Goal: Find specific page/section: Find specific page/section

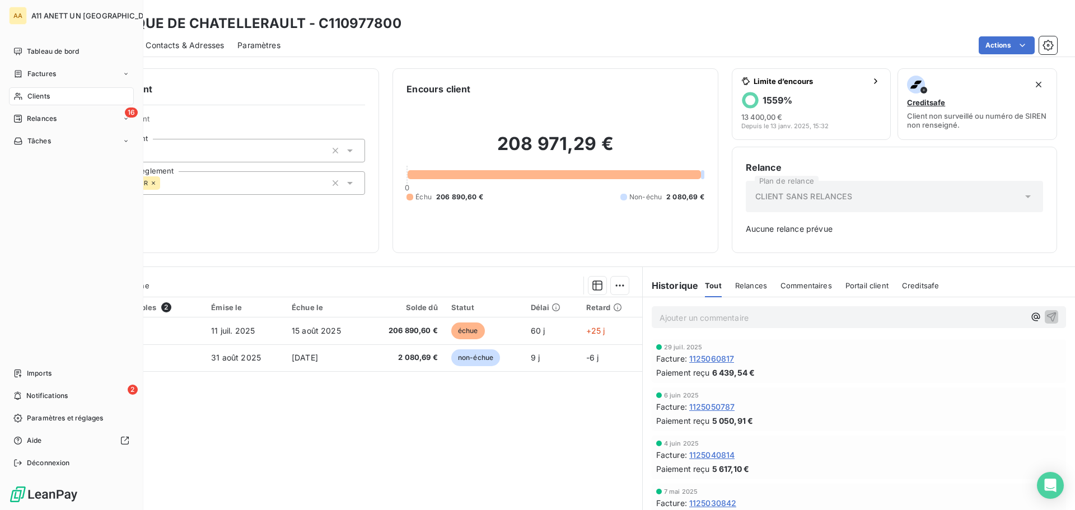
click at [36, 95] on span "Clients" at bounding box center [38, 96] width 22 height 10
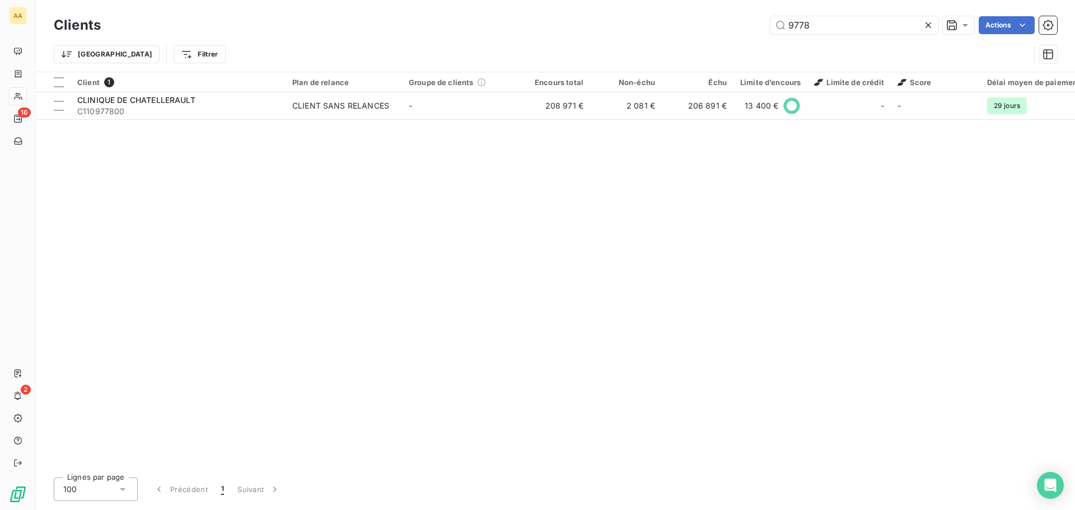
drag, startPoint x: 825, startPoint y: 28, endPoint x: 749, endPoint y: 23, distance: 76.3
click at [749, 23] on div "9778 Actions" at bounding box center [585, 25] width 943 height 18
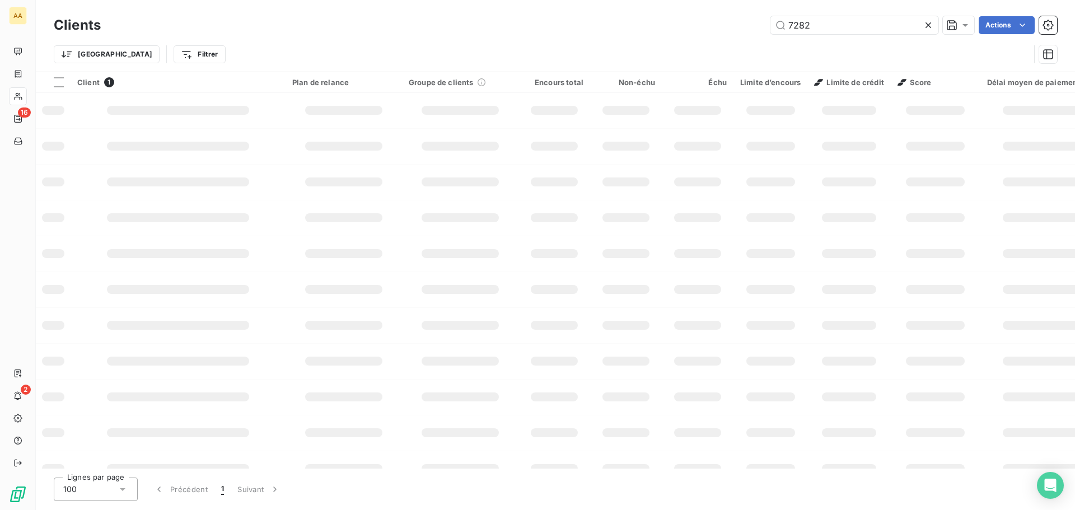
type input "7282"
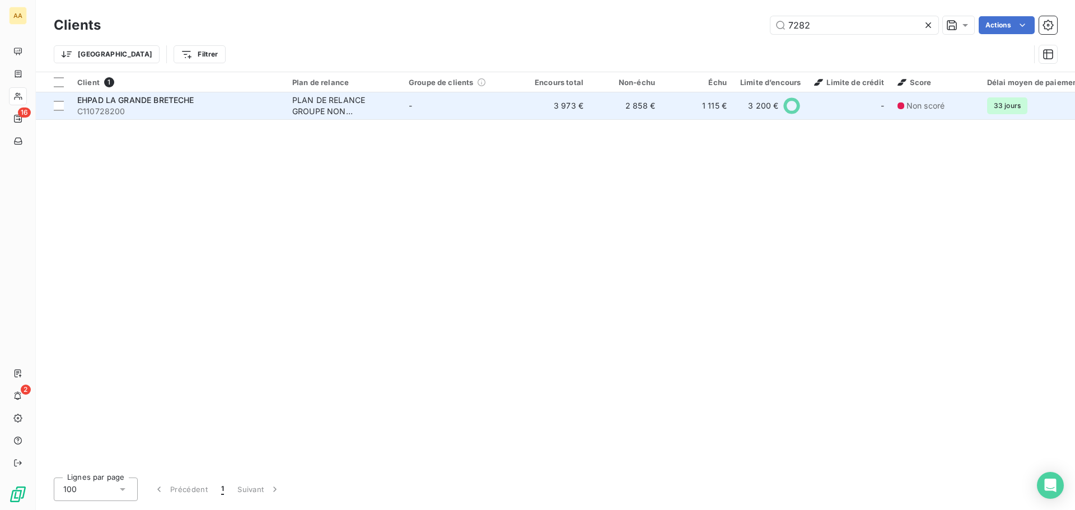
click at [168, 100] on span "EHPAD LA GRANDE BRETECHE" at bounding box center [135, 100] width 117 height 10
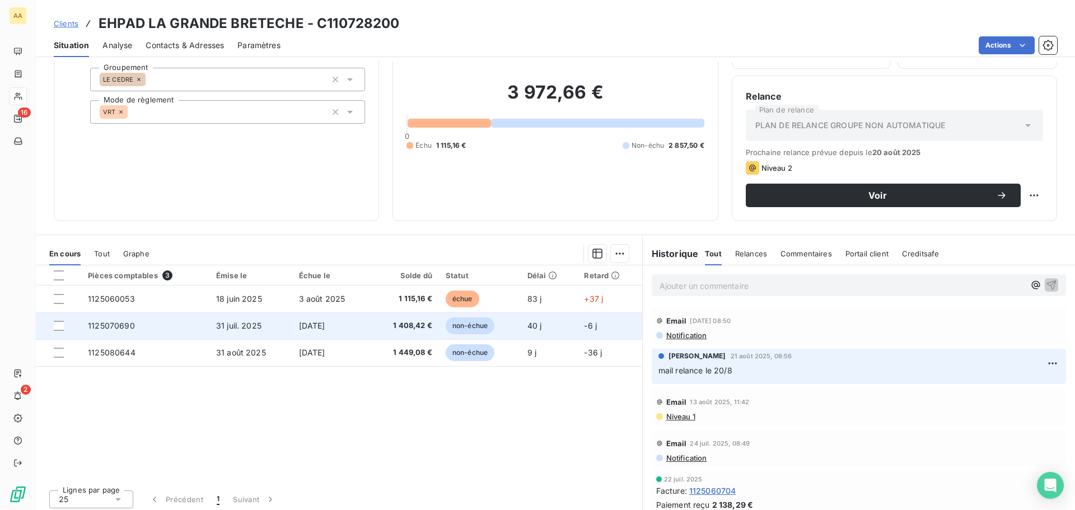
scroll to position [76, 0]
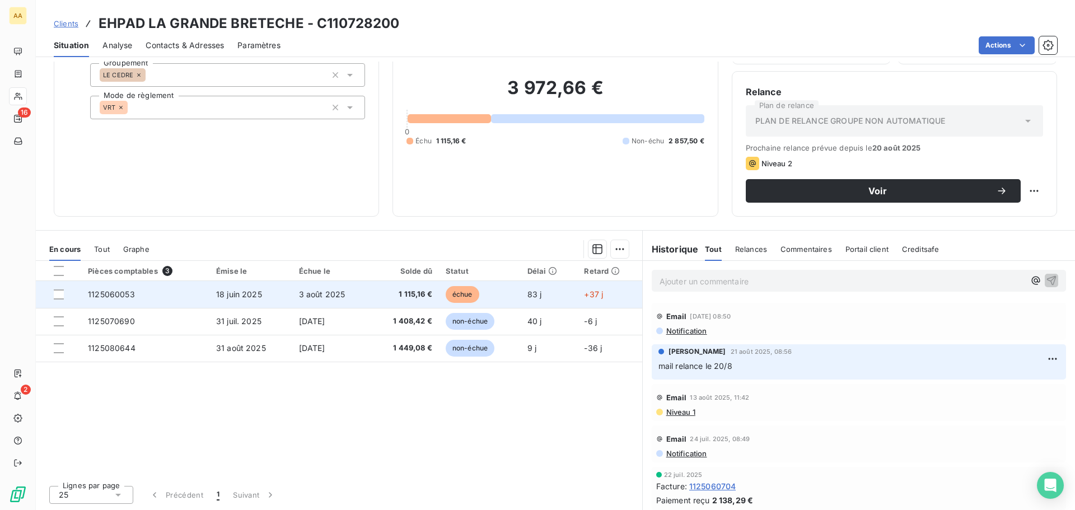
click at [97, 292] on span "1125060053" at bounding box center [111, 295] width 47 height 10
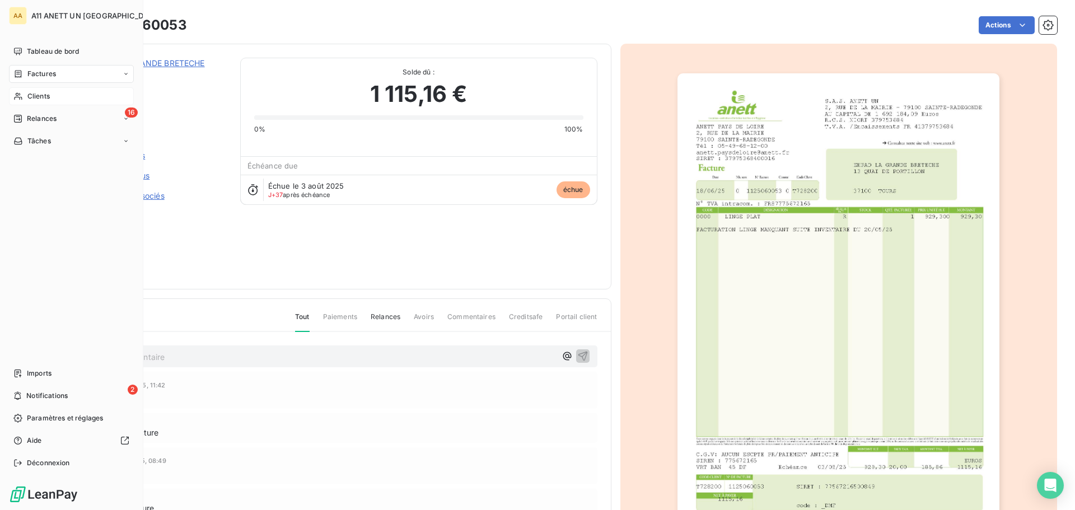
click at [36, 95] on span "Clients" at bounding box center [38, 96] width 22 height 10
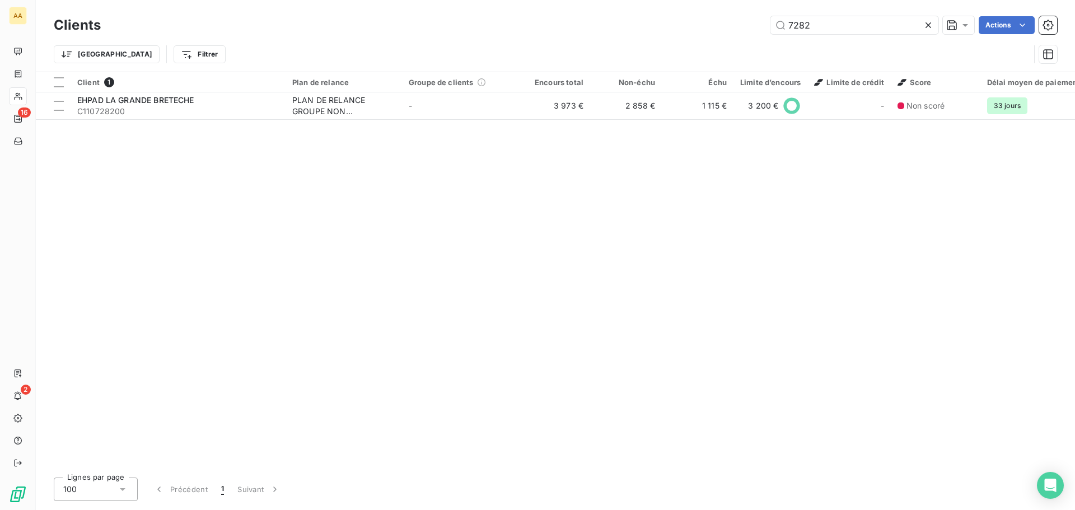
drag, startPoint x: 824, startPoint y: 26, endPoint x: 755, endPoint y: 29, distance: 69.5
click at [755, 29] on div "7282 Actions" at bounding box center [585, 25] width 943 height 18
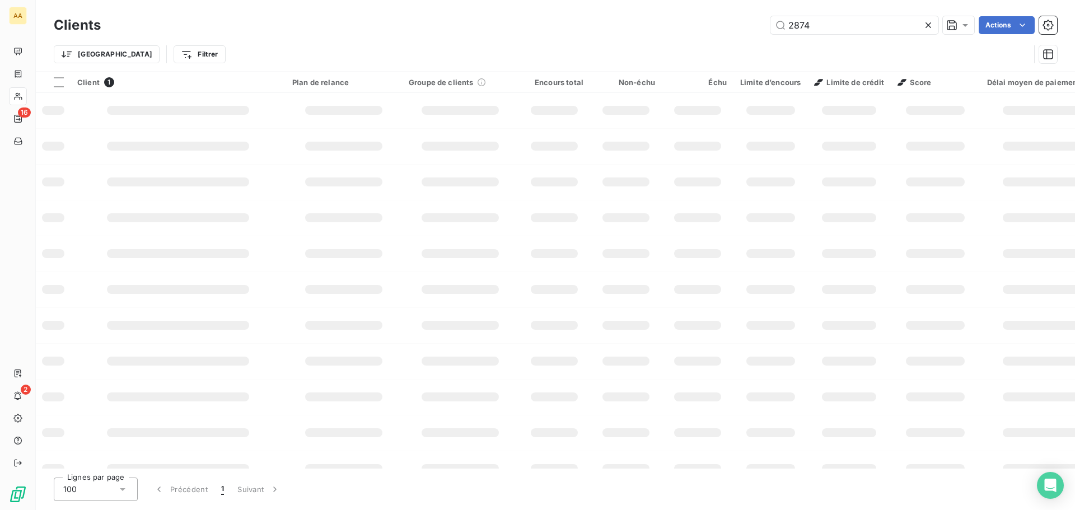
type input "2874"
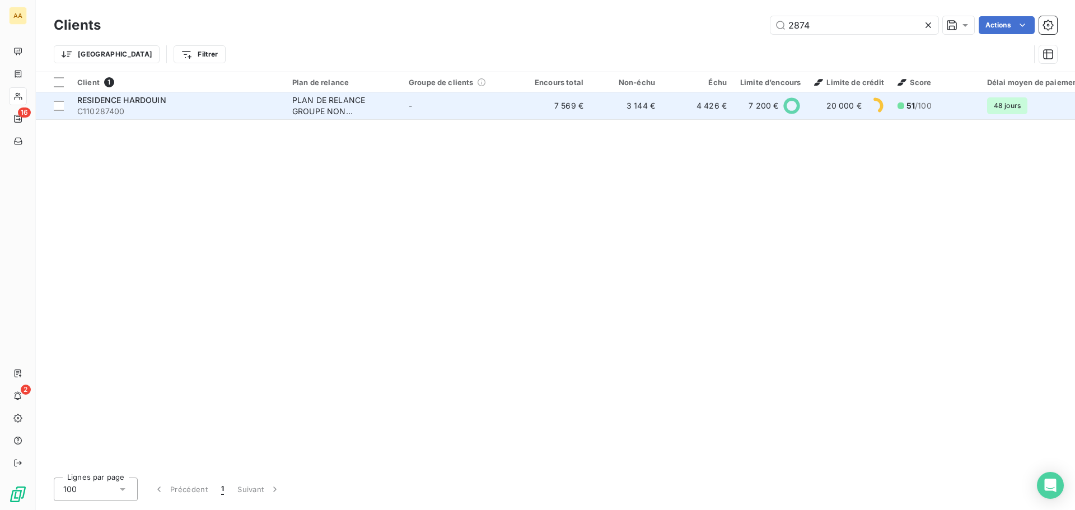
click at [150, 101] on span "RESIDENCE HARDOUIN" at bounding box center [121, 100] width 89 height 10
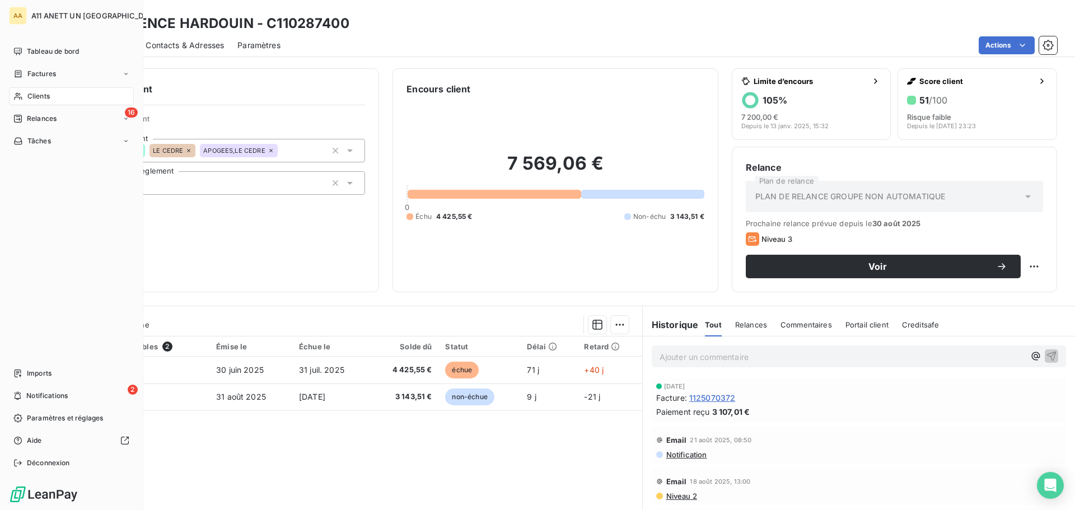
click at [37, 97] on span "Clients" at bounding box center [38, 96] width 22 height 10
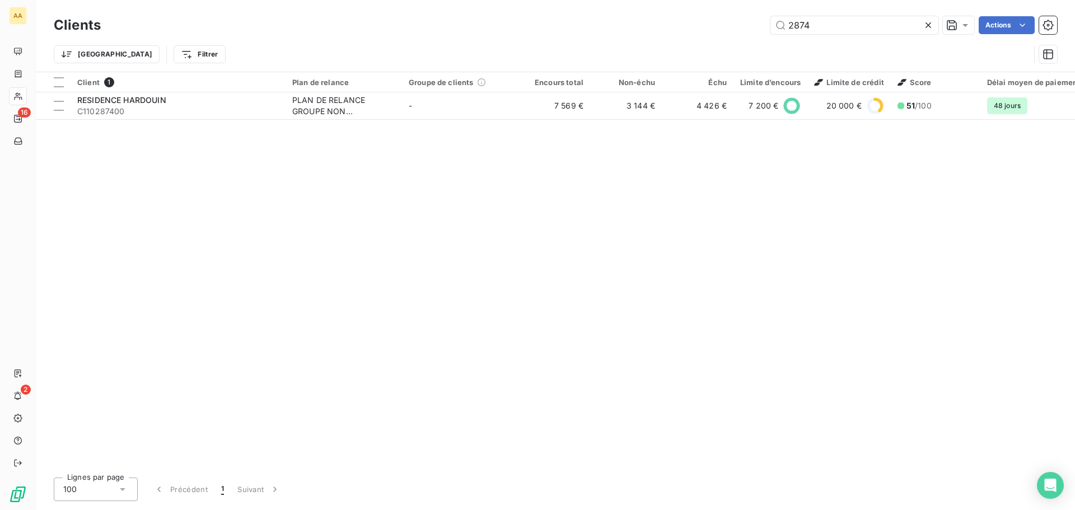
drag, startPoint x: 819, startPoint y: 27, endPoint x: 721, endPoint y: 30, distance: 98.0
click at [721, 30] on div "2874 Actions" at bounding box center [585, 25] width 943 height 18
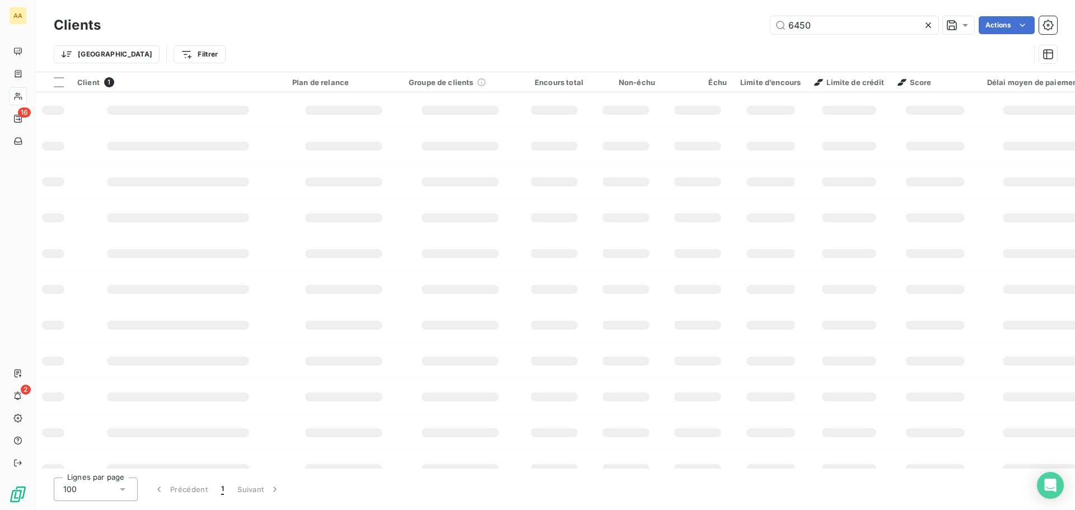
type input "6450"
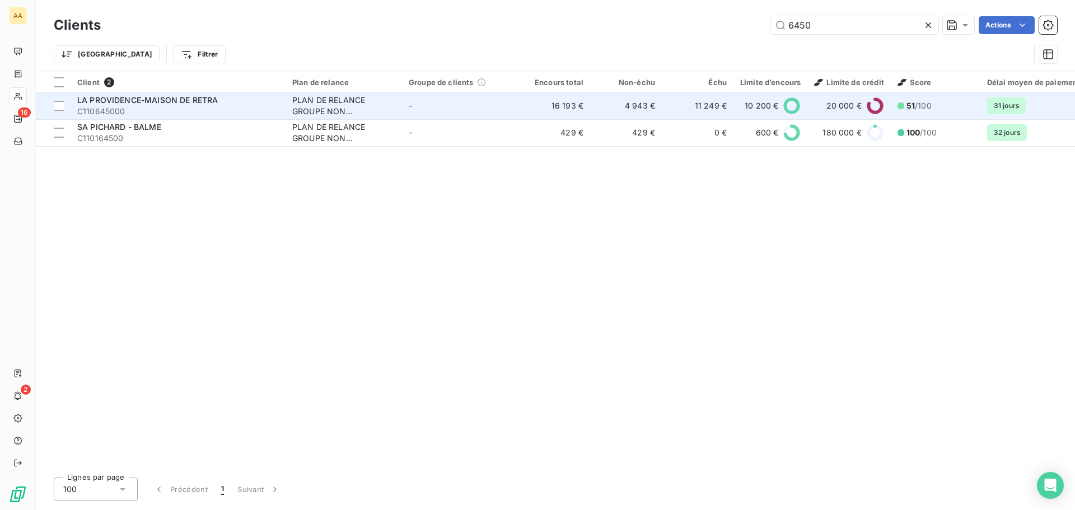
click at [116, 99] on span "LA PROVIDENCE-MAISON DE RETRA" at bounding box center [147, 100] width 141 height 10
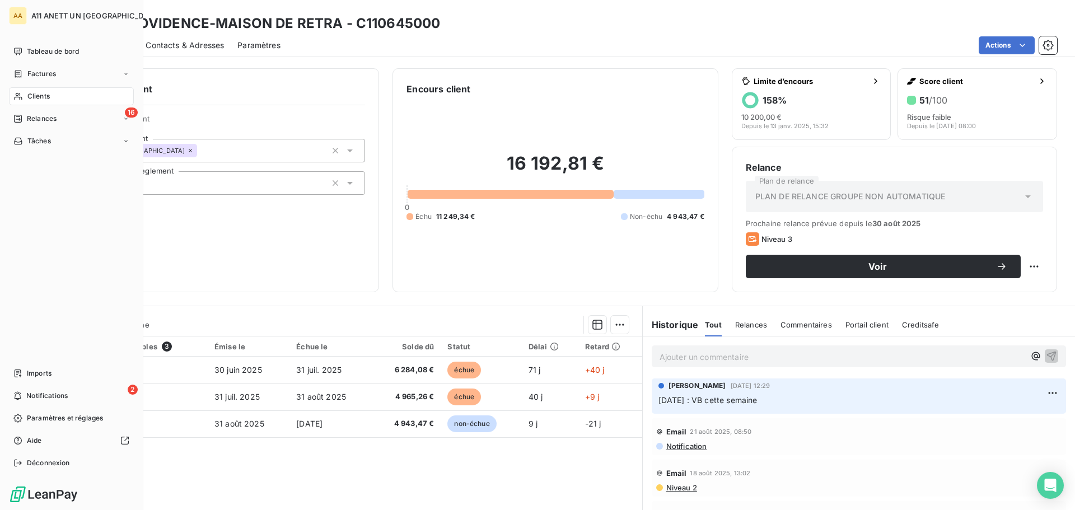
click at [39, 98] on span "Clients" at bounding box center [38, 96] width 22 height 10
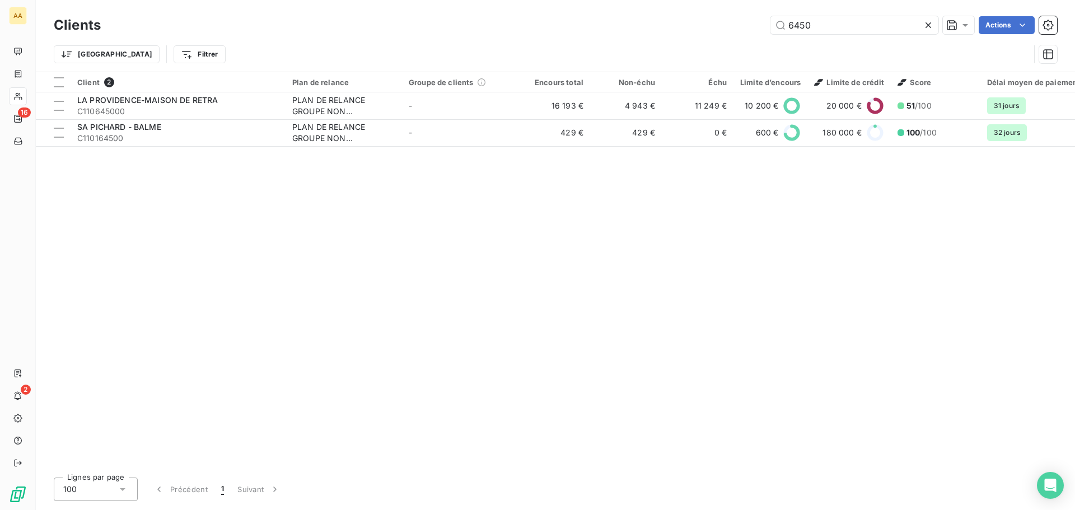
drag, startPoint x: 839, startPoint y: 27, endPoint x: 681, endPoint y: 30, distance: 158.5
click at [681, 30] on div "6450 Actions" at bounding box center [585, 25] width 943 height 18
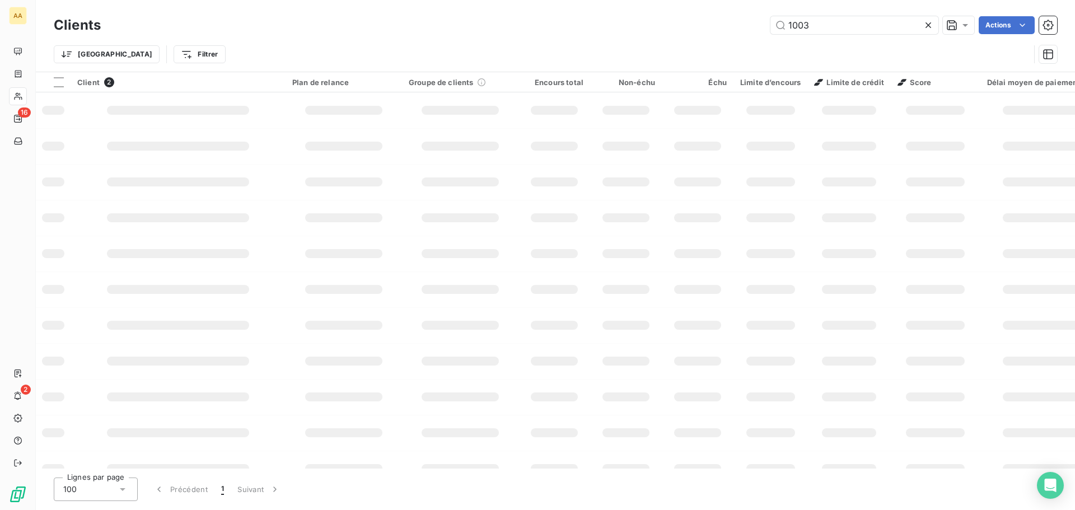
type input "1003"
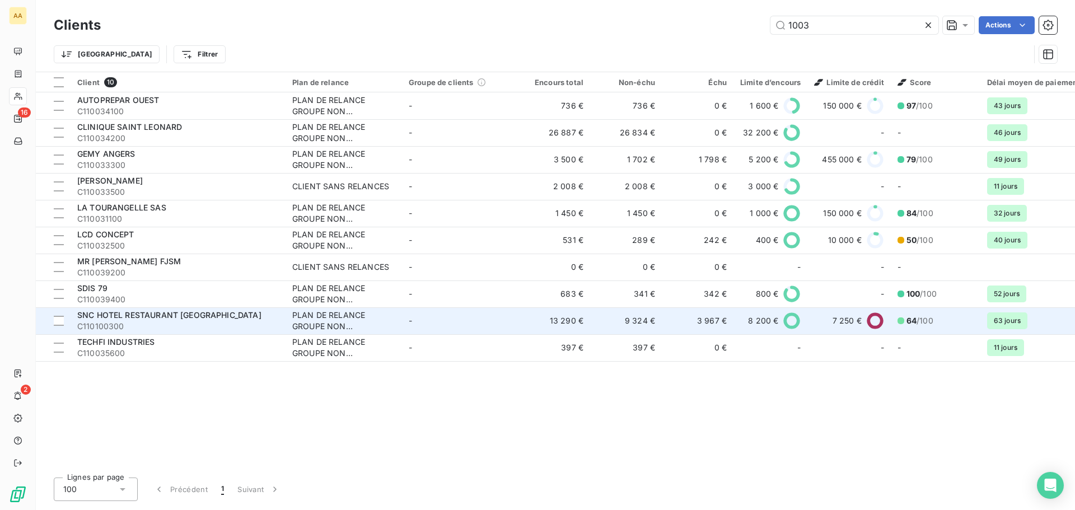
click at [115, 317] on span "SNC HOTEL RESTAURANT [GEOGRAPHIC_DATA]" at bounding box center [169, 315] width 184 height 10
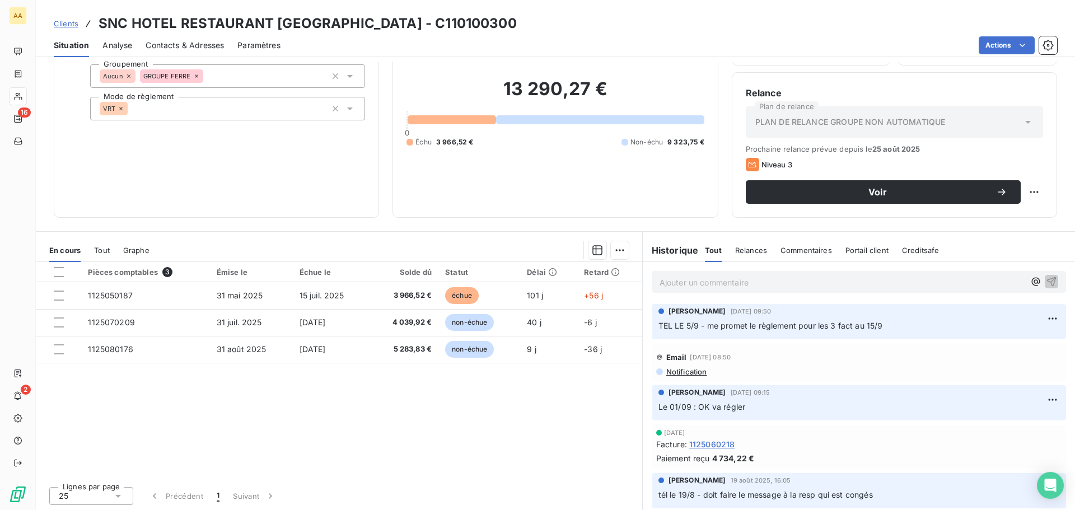
scroll to position [76, 0]
